Goal: Information Seeking & Learning: Learn about a topic

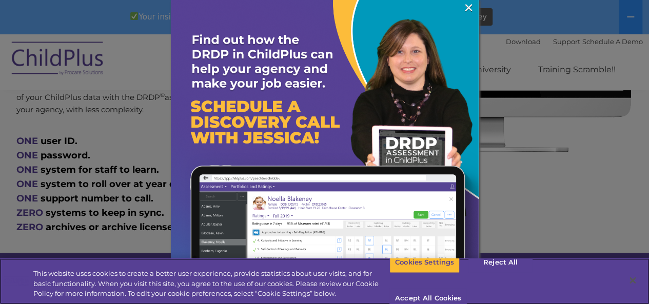
scroll to position [600, 0]
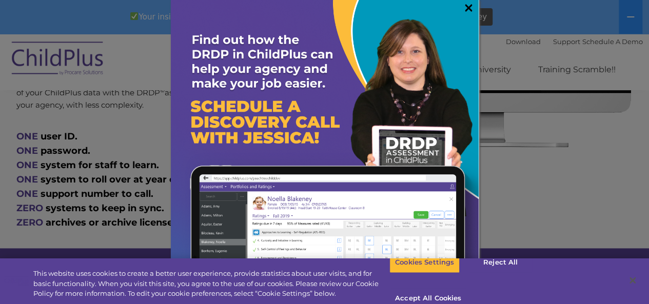
click at [462, 3] on link "×" at bounding box center [468, 8] width 12 height 10
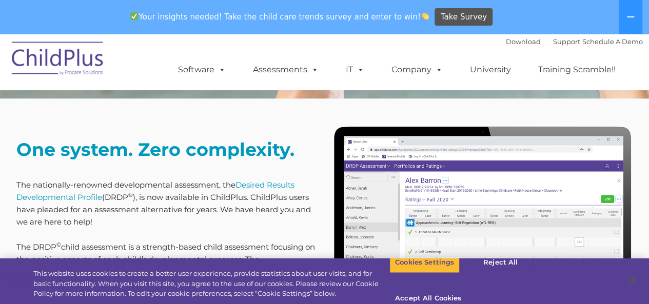
scroll to position [377, 0]
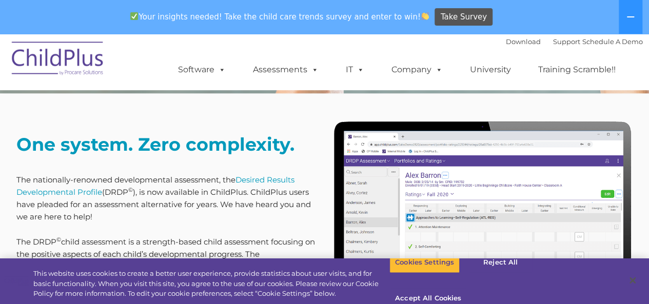
click at [435, 170] on img at bounding box center [482, 246] width 300 height 253
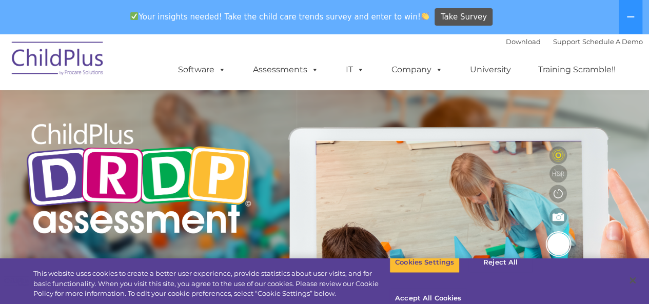
scroll to position [0, 0]
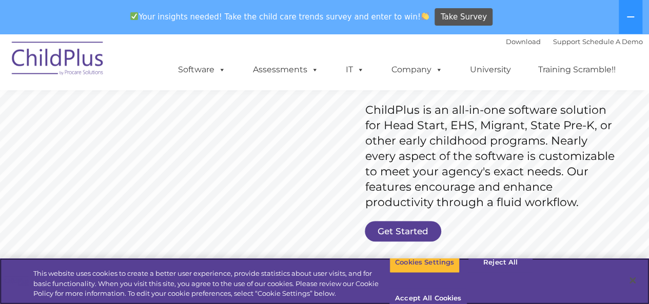
scroll to position [155, 0]
